Goal: Task Accomplishment & Management: Use online tool/utility

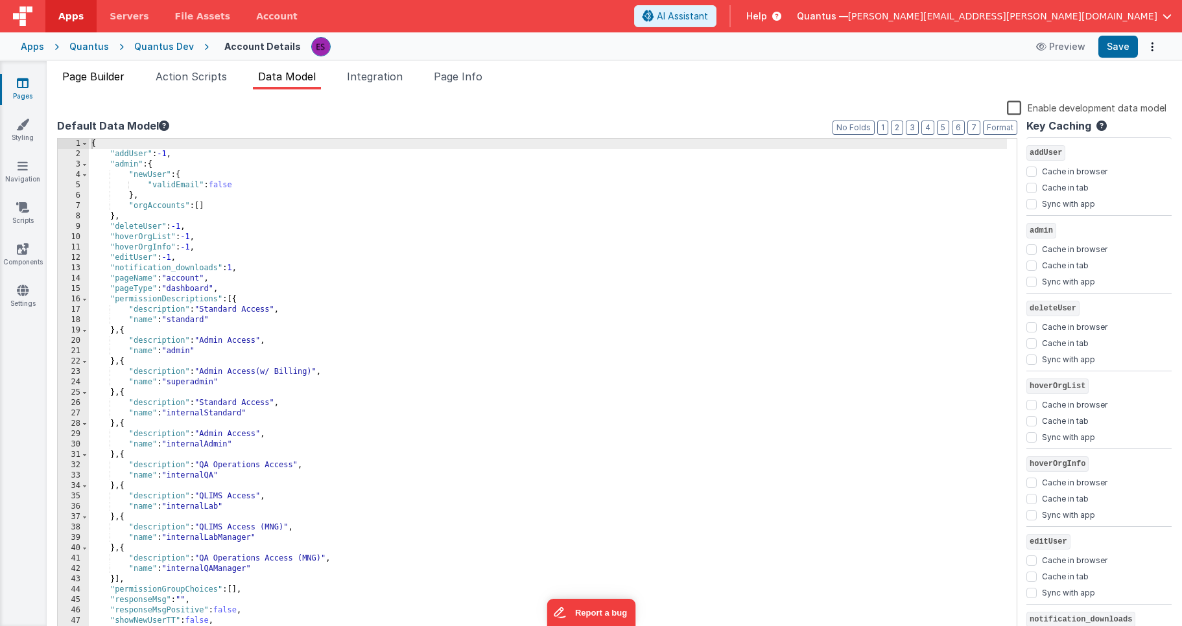
click at [100, 86] on li "Page Builder" at bounding box center [93, 79] width 73 height 21
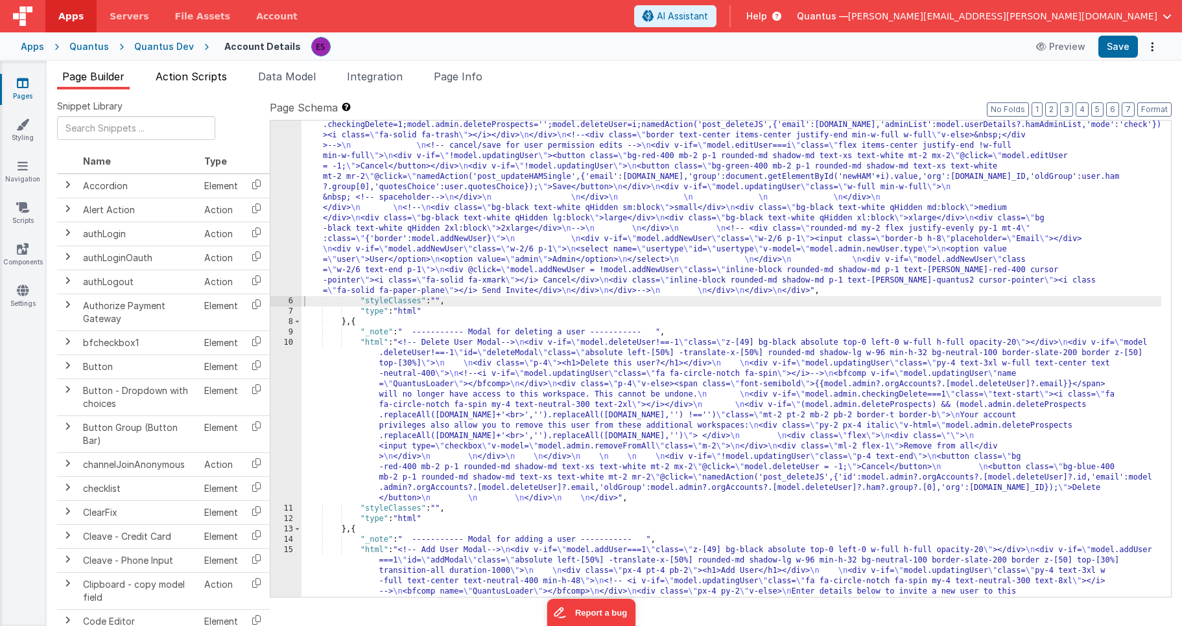
click at [184, 84] on li "Action Scripts" at bounding box center [191, 79] width 82 height 21
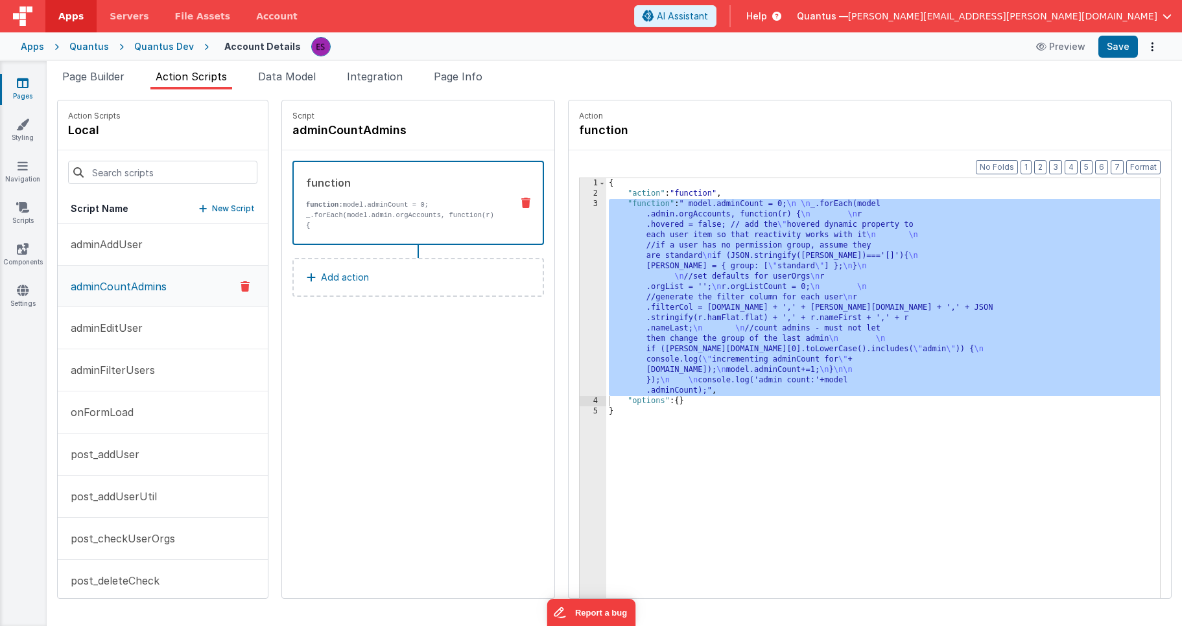
click at [132, 288] on p "adminCountAdmins" at bounding box center [115, 287] width 104 height 16
click at [606, 279] on div "{ "action" : "function" , "function" : " model.adminCount = 0; \n \n _.forEach(…" at bounding box center [883, 374] width 554 height 392
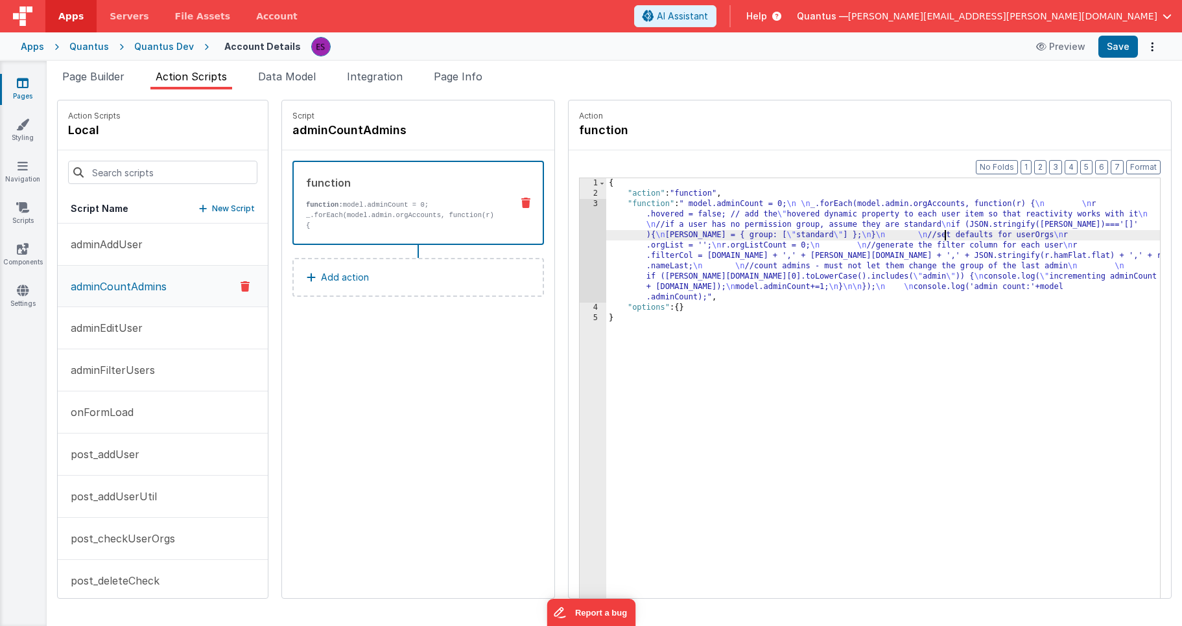
click at [579, 283] on div "3" at bounding box center [592, 251] width 27 height 104
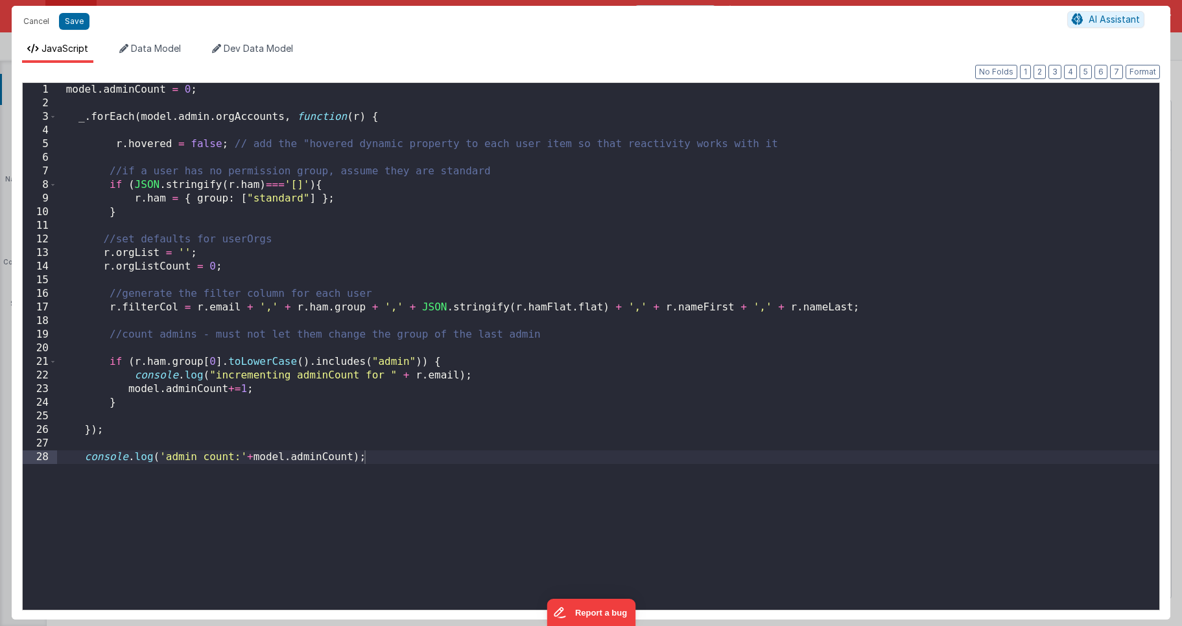
click at [391, 308] on div "model . adminCount = 0 ; _ . forEach ( model . admin . orgAccounts , function (…" at bounding box center [608, 360] width 1102 height 554
click at [105, 251] on div "model . adminCount = 0 ; _ . forEach ( model . admin . orgAccounts , function (…" at bounding box center [608, 360] width 1102 height 554
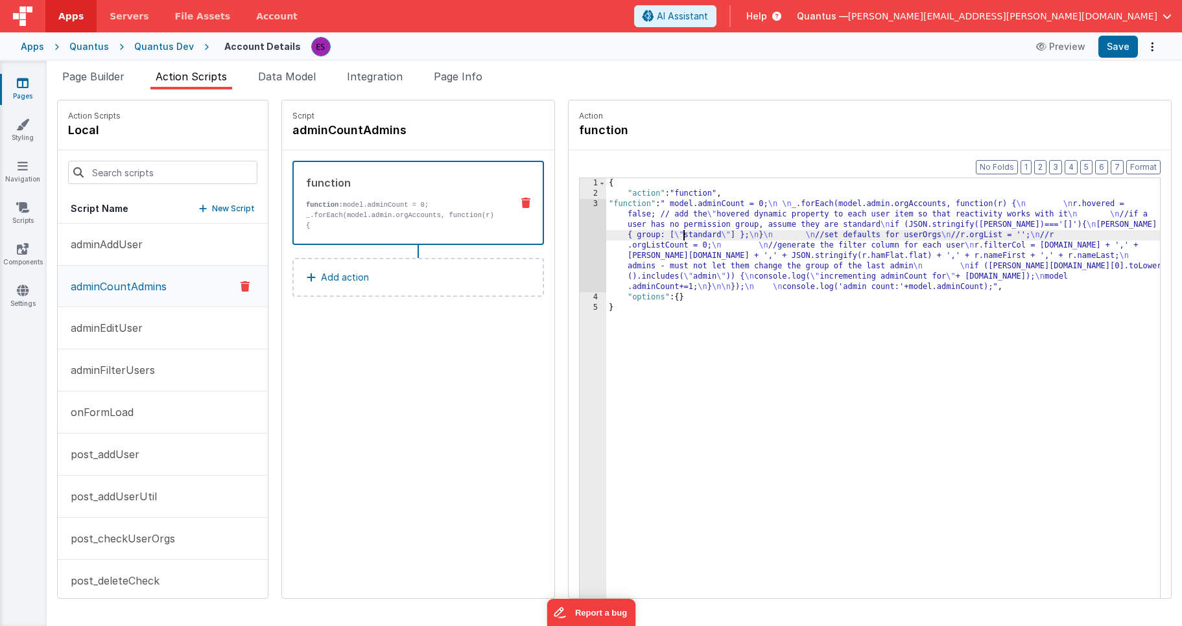
click at [650, 230] on div "{ "action" : "function" , "function" : " model.adminCount = 0; \n \n _.forEach(…" at bounding box center [899, 418] width 587 height 481
click at [579, 243] on div "3" at bounding box center [592, 245] width 27 height 93
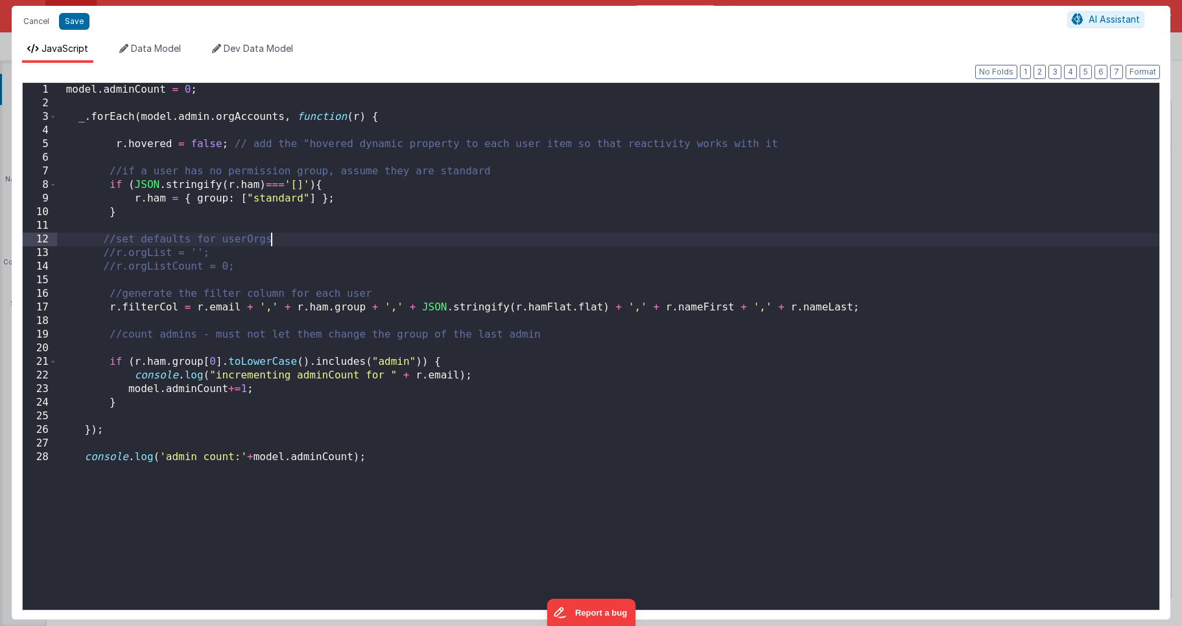
click at [292, 240] on div "model . adminCount = 0 ; _ . forEach ( model . admin . orgAccounts , function (…" at bounding box center [608, 360] width 1102 height 554
